Goal: Check status: Check status

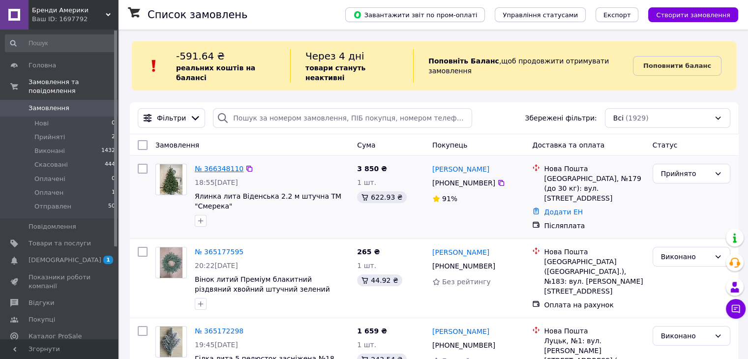
click at [204, 165] on link "№ 366348110" at bounding box center [219, 169] width 49 height 8
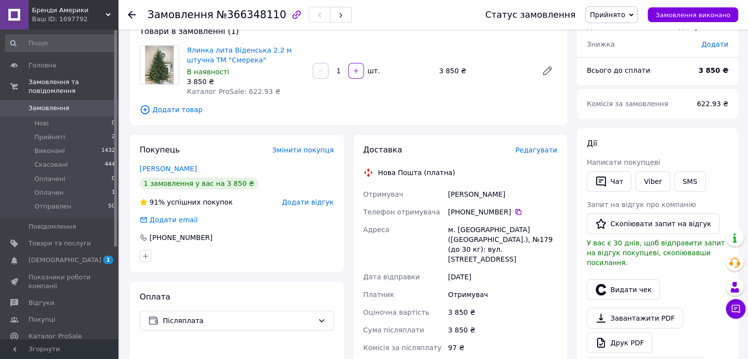
scroll to position [49, 0]
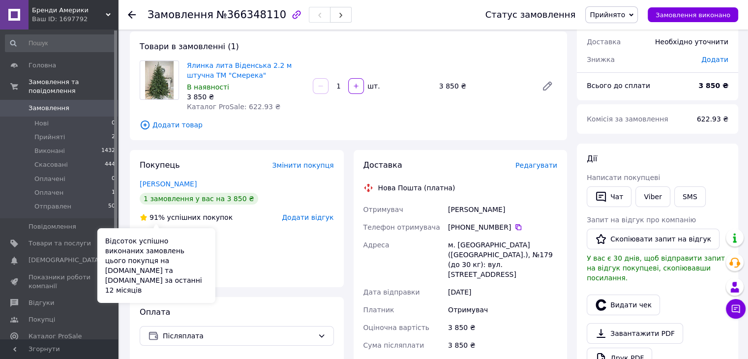
click at [157, 215] on span "91%" at bounding box center [157, 217] width 15 height 8
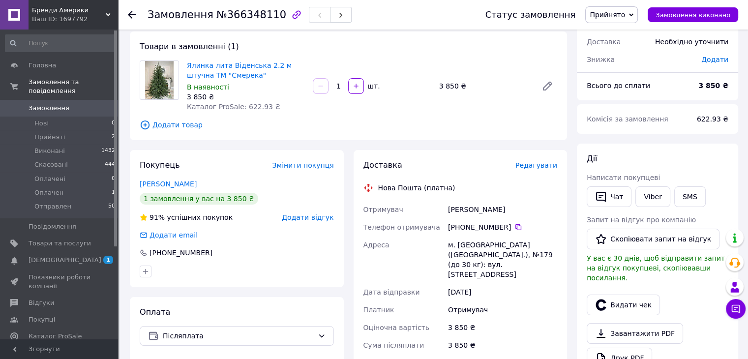
click at [84, 104] on span "Замовлення" at bounding box center [60, 108] width 62 height 9
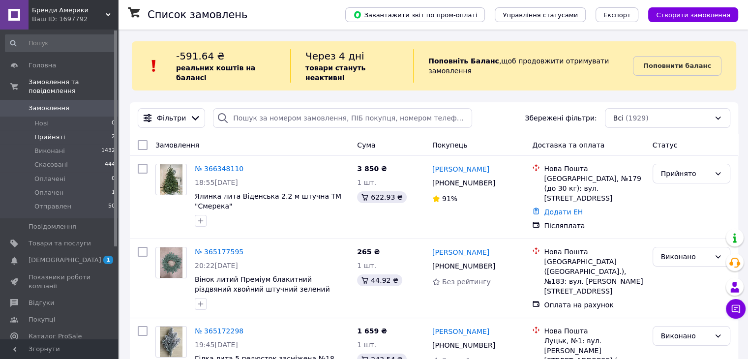
click at [63, 132] on li "Прийняті 2" at bounding box center [60, 137] width 121 height 14
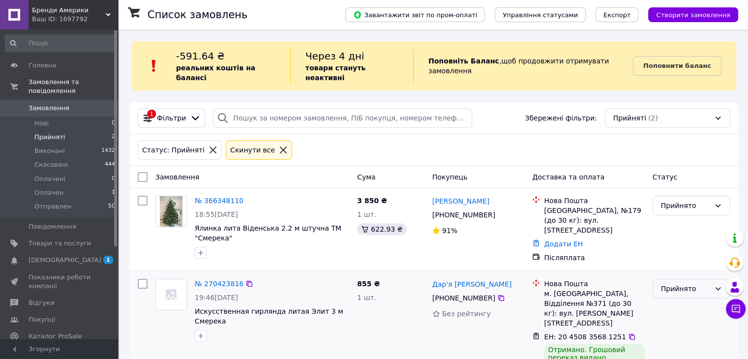
click at [690, 282] on div "Прийнято" at bounding box center [692, 289] width 78 height 20
click at [685, 185] on li "Виконано" at bounding box center [691, 187] width 77 height 18
click at [66, 186] on li "Оплачен 1" at bounding box center [60, 193] width 121 height 14
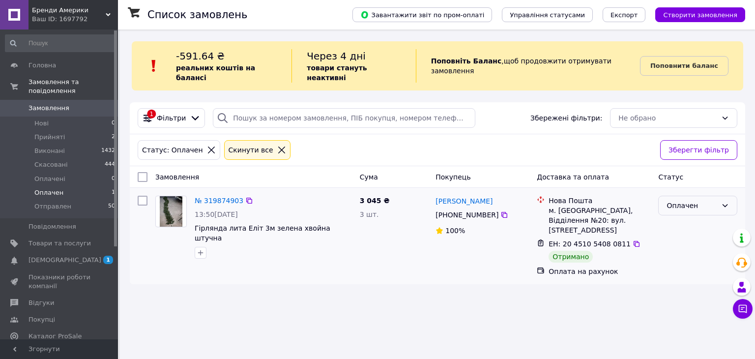
click at [704, 200] on div "Оплачен" at bounding box center [692, 205] width 51 height 11
click at [703, 234] on li "Виконано" at bounding box center [698, 235] width 78 height 18
click at [49, 133] on span "Прийняті" at bounding box center [49, 137] width 30 height 9
